Goal: Book appointment/travel/reservation

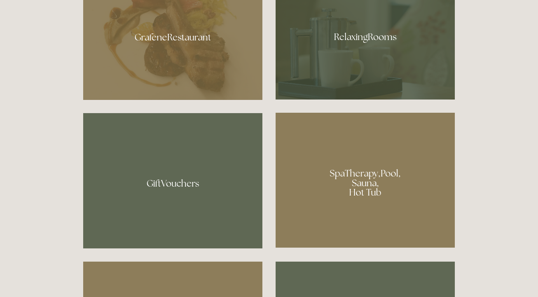
scroll to position [499, 0]
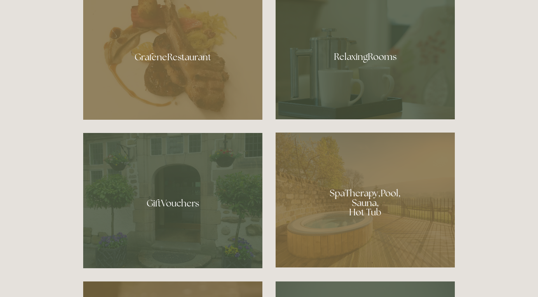
click at [370, 199] on div at bounding box center [365, 200] width 179 height 135
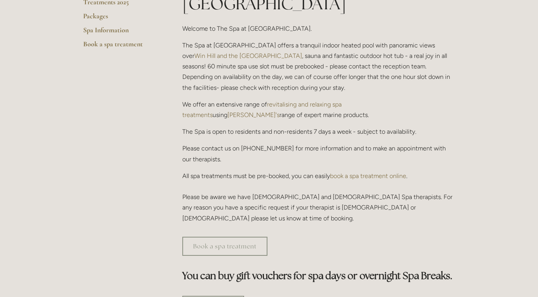
scroll to position [231, 0]
click at [327, 101] on link "revitalising and relaxing spa treatments" at bounding box center [262, 110] width 161 height 18
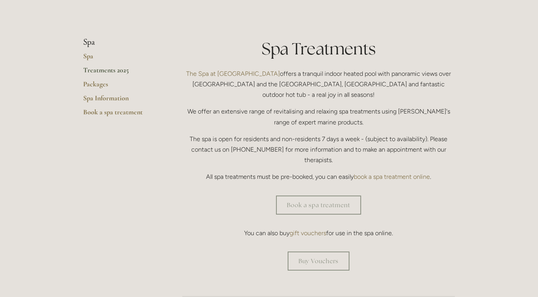
scroll to position [163, 0]
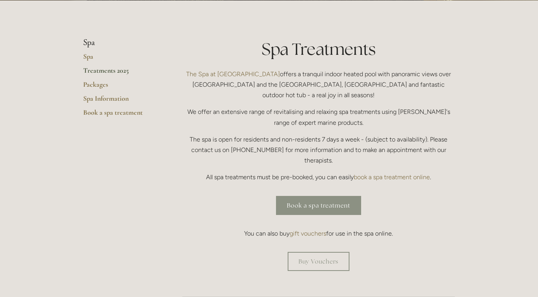
click at [318, 196] on link "Book a spa treatment" at bounding box center [318, 205] width 85 height 19
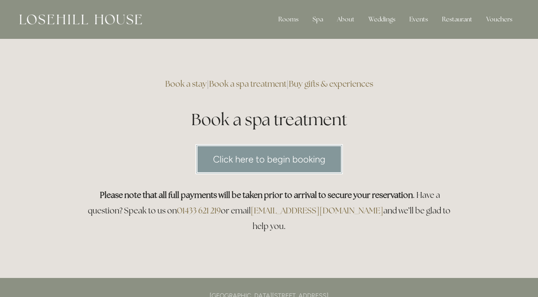
click at [323, 159] on link "Click here to begin booking" at bounding box center [268, 159] width 147 height 30
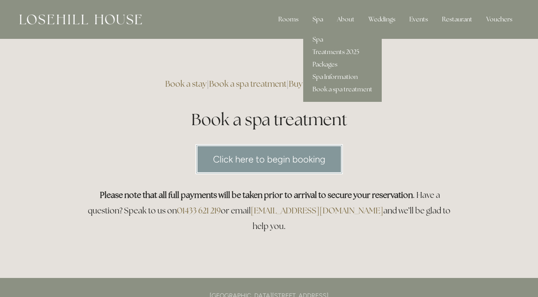
click at [314, 18] on div "Spa" at bounding box center [317, 20] width 23 height 16
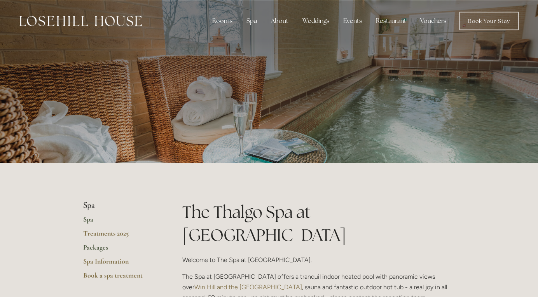
click at [95, 247] on link "Packages" at bounding box center [120, 250] width 74 height 14
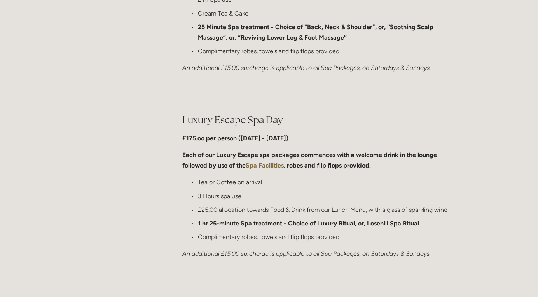
scroll to position [715, 0]
drag, startPoint x: 243, startPoint y: 196, endPoint x: 199, endPoint y: 195, distance: 43.9
click at [199, 195] on p "3 Hours spa use" at bounding box center [326, 195] width 257 height 10
click at [216, 202] on ul "Tea or Coffee on arrival 3 Hours spa use £25.00 allocation towards Food & Drink…" at bounding box center [318, 208] width 272 height 65
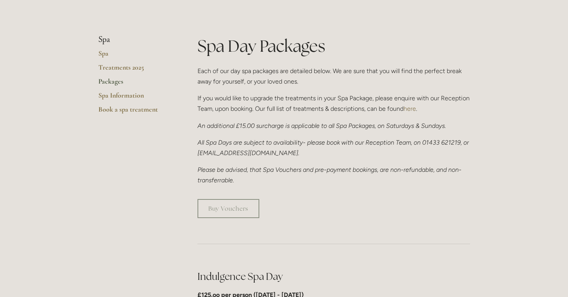
scroll to position [172, 0]
